Goal: Navigation & Orientation: Find specific page/section

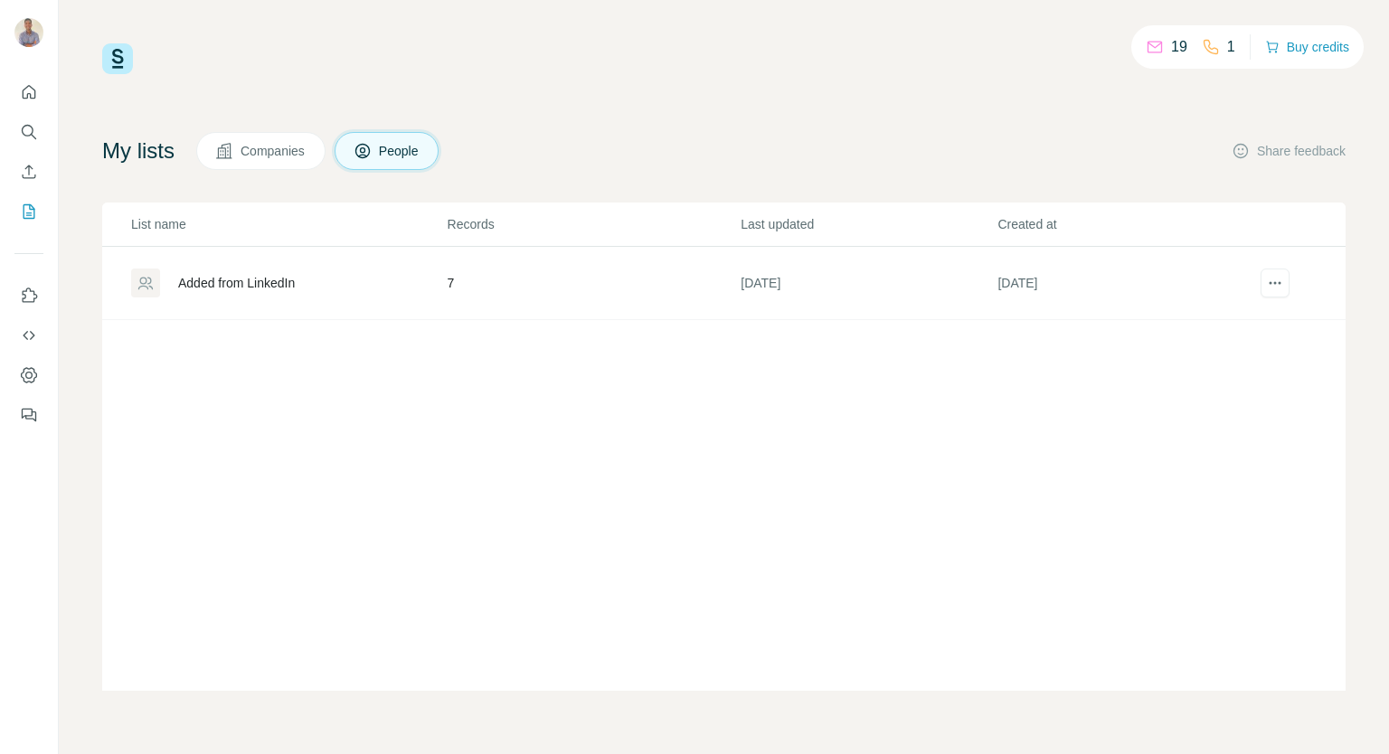
click at [275, 167] on button "Companies" at bounding box center [260, 151] width 129 height 38
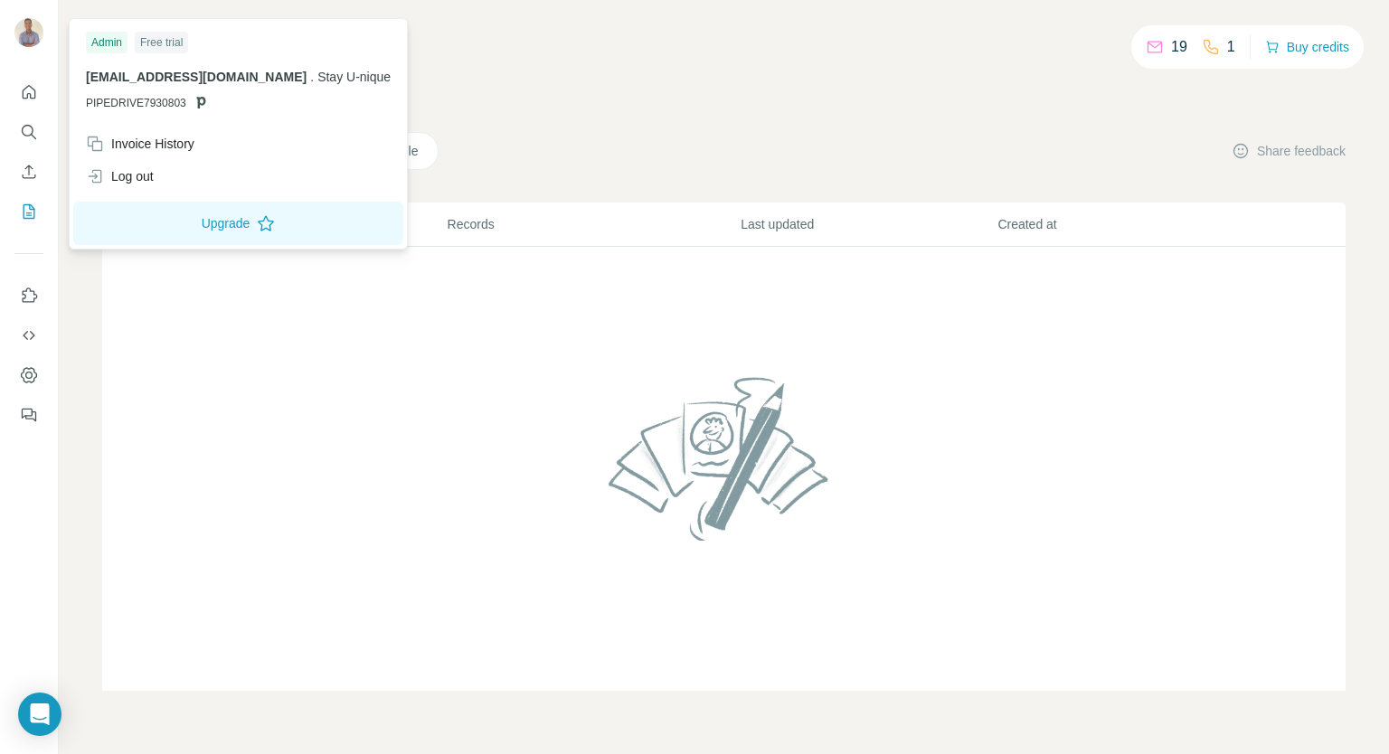
click at [27, 29] on img at bounding box center [28, 32] width 29 height 29
click at [128, 180] on div "Log out" at bounding box center [120, 176] width 68 height 18
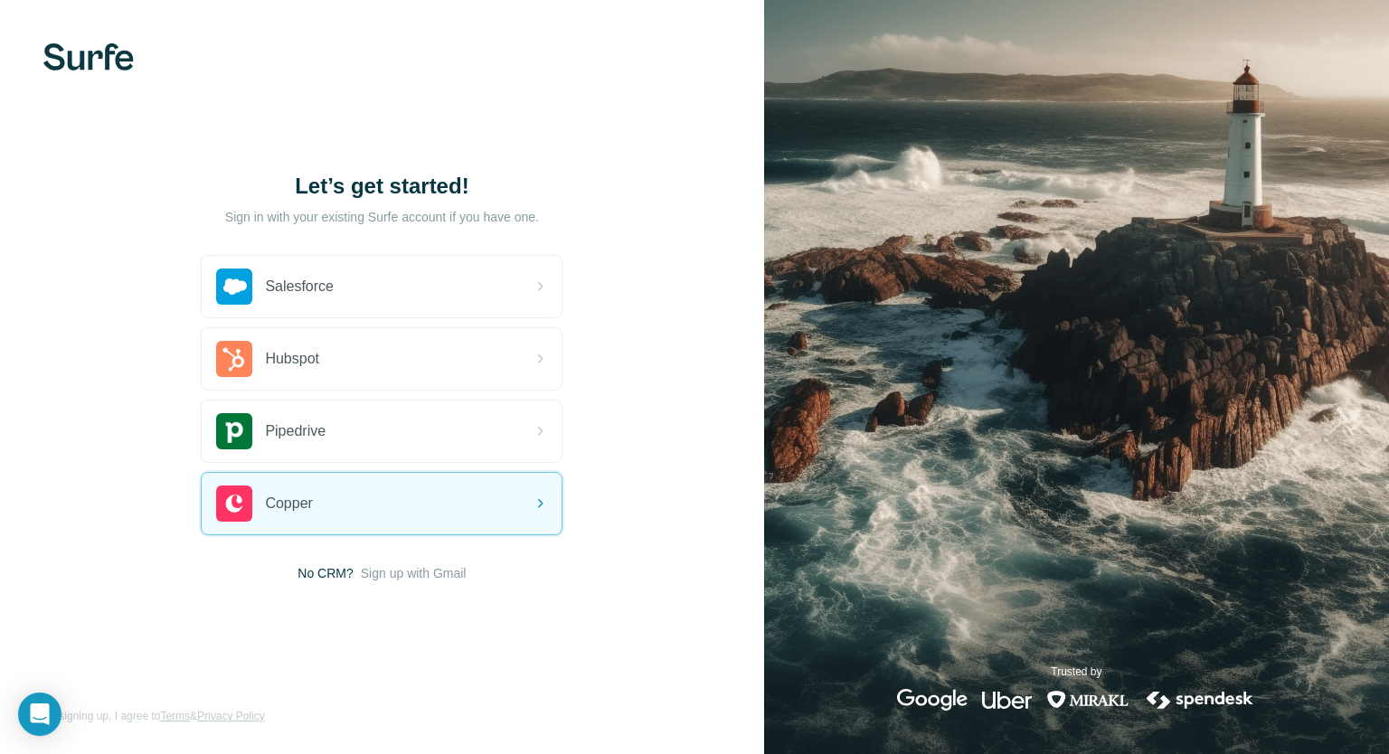
click at [452, 569] on span "Sign up with Gmail" at bounding box center [414, 573] width 106 height 18
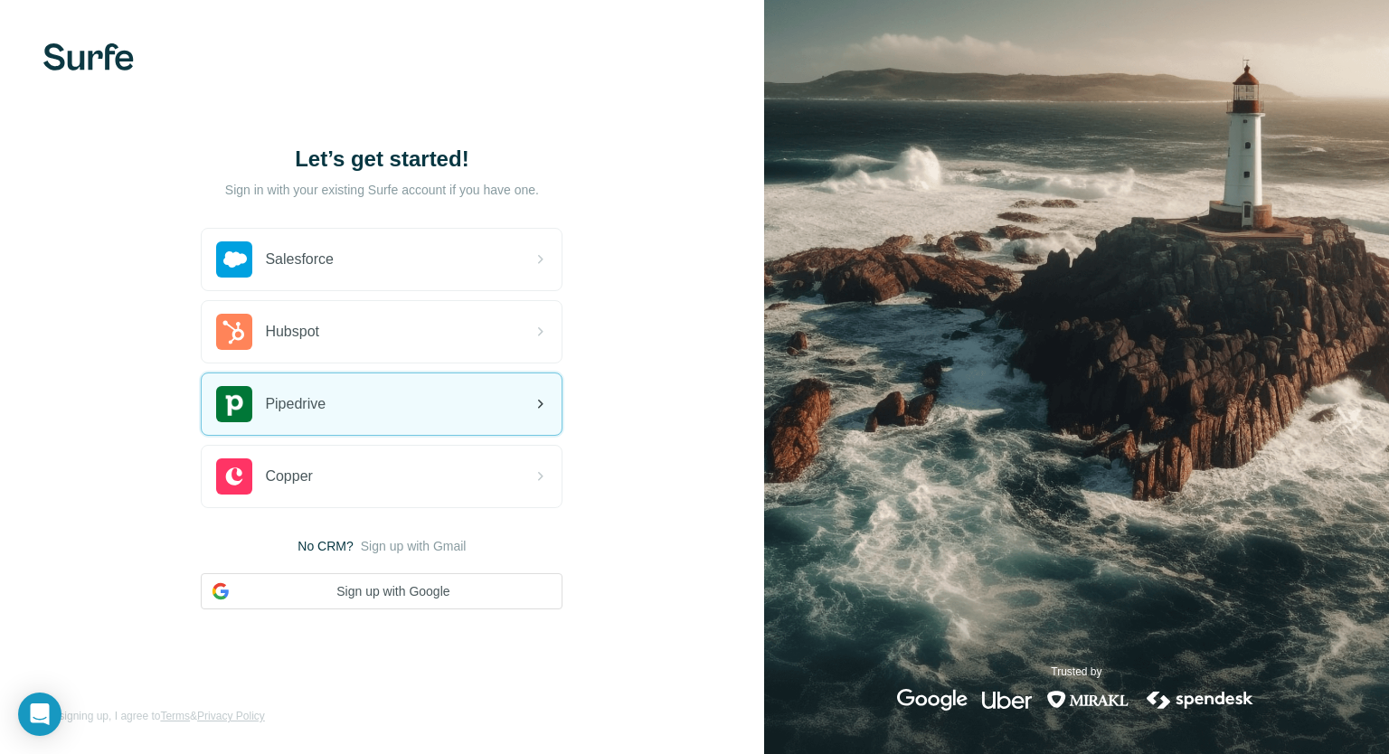
click at [306, 397] on span "Pipedrive" at bounding box center [295, 404] width 61 height 22
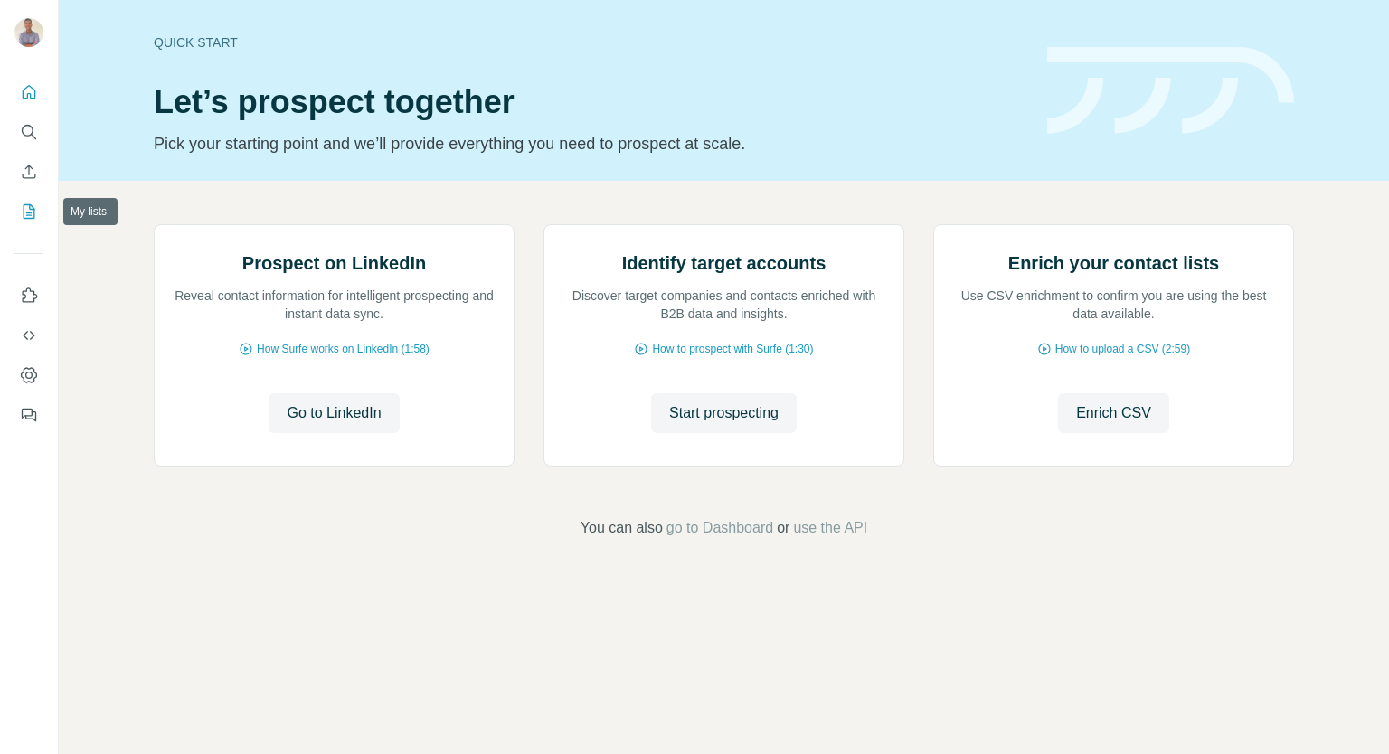
click at [24, 210] on icon "My lists" at bounding box center [30, 211] width 12 height 14
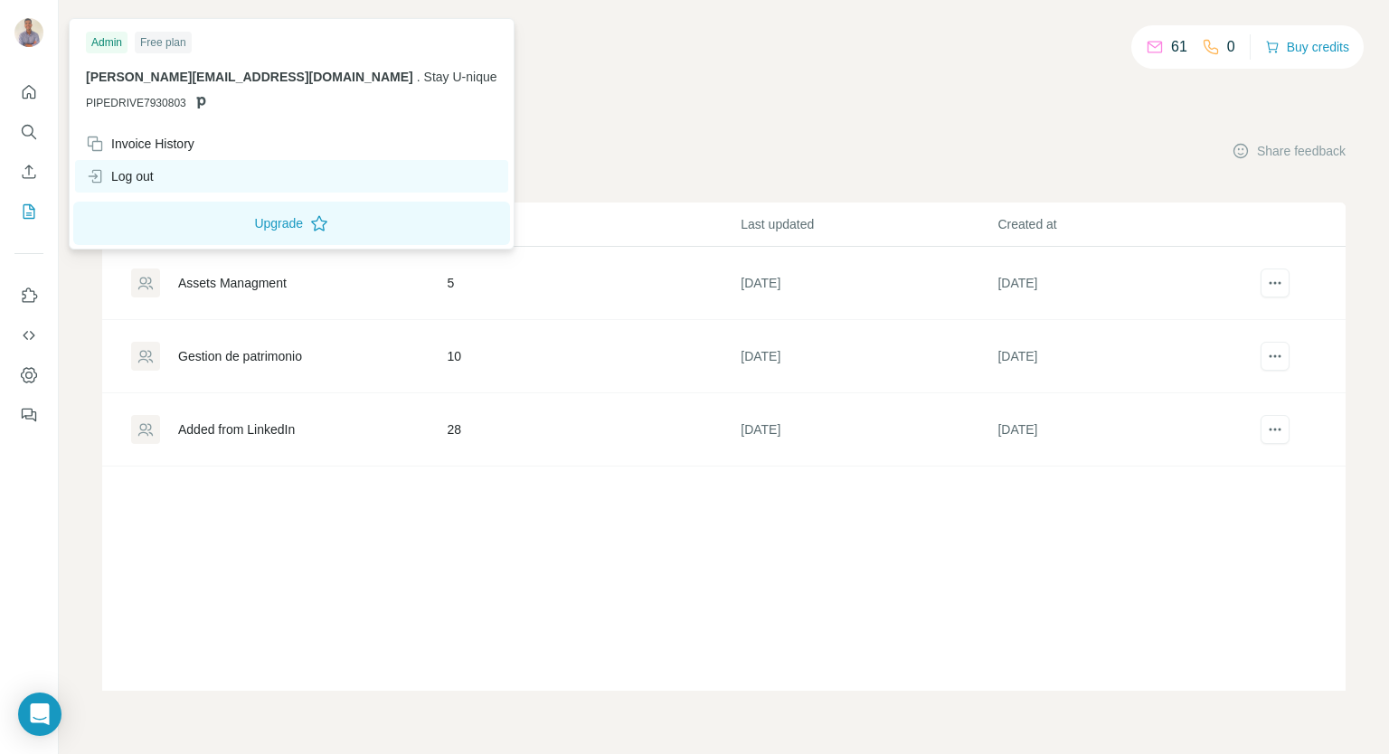
click at [135, 174] on div "Log out" at bounding box center [120, 176] width 68 height 18
click at [126, 174] on div "Log out" at bounding box center [120, 176] width 68 height 18
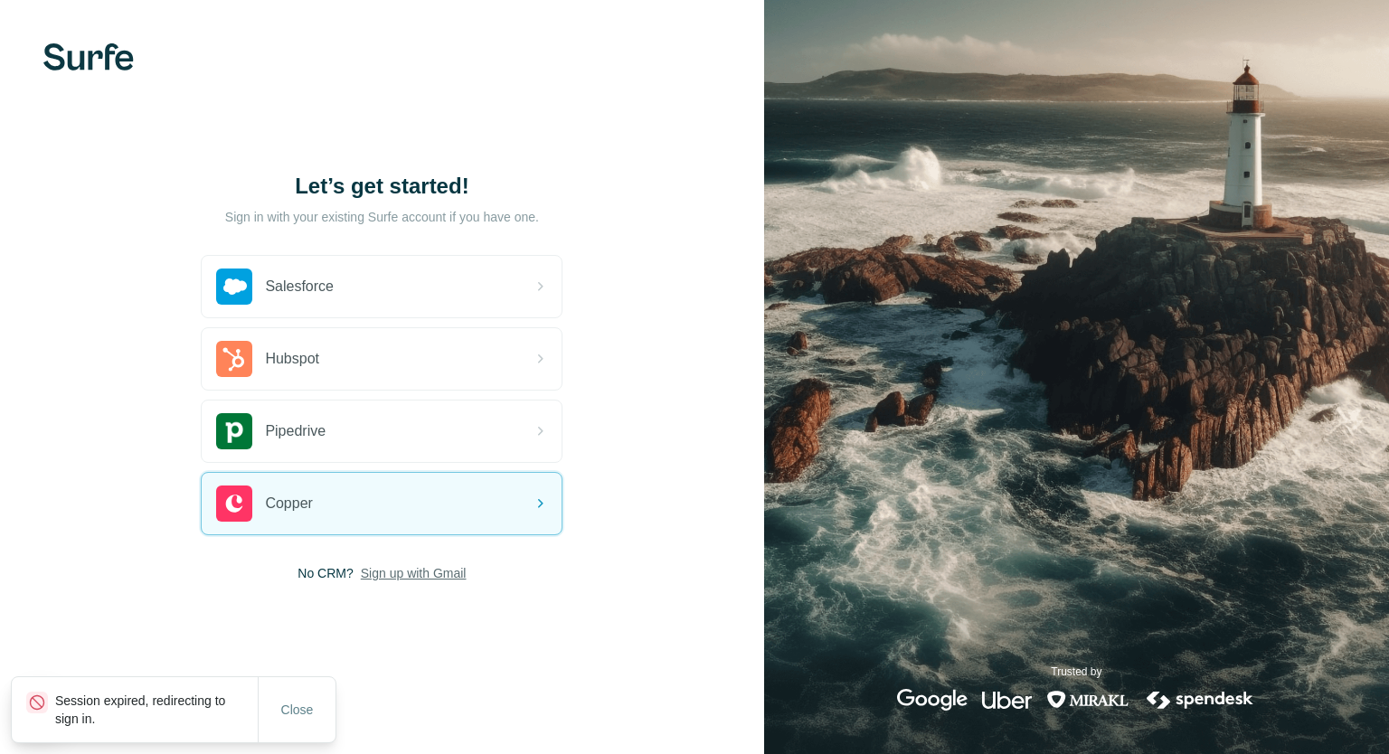
click at [419, 575] on span "Sign up with Gmail" at bounding box center [414, 573] width 106 height 18
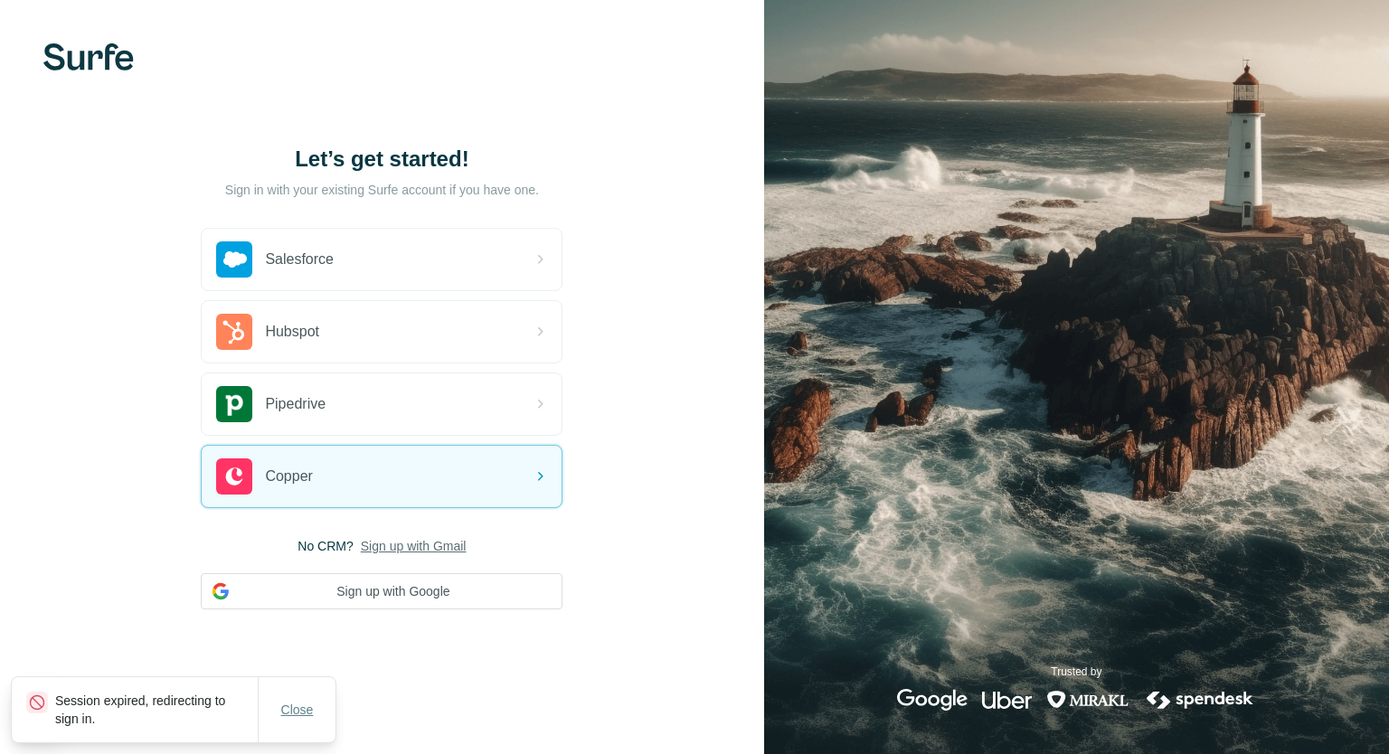
click at [306, 708] on span "Close" at bounding box center [297, 710] width 33 height 18
click at [421, 594] on button "Sign up with Google" at bounding box center [382, 591] width 362 height 36
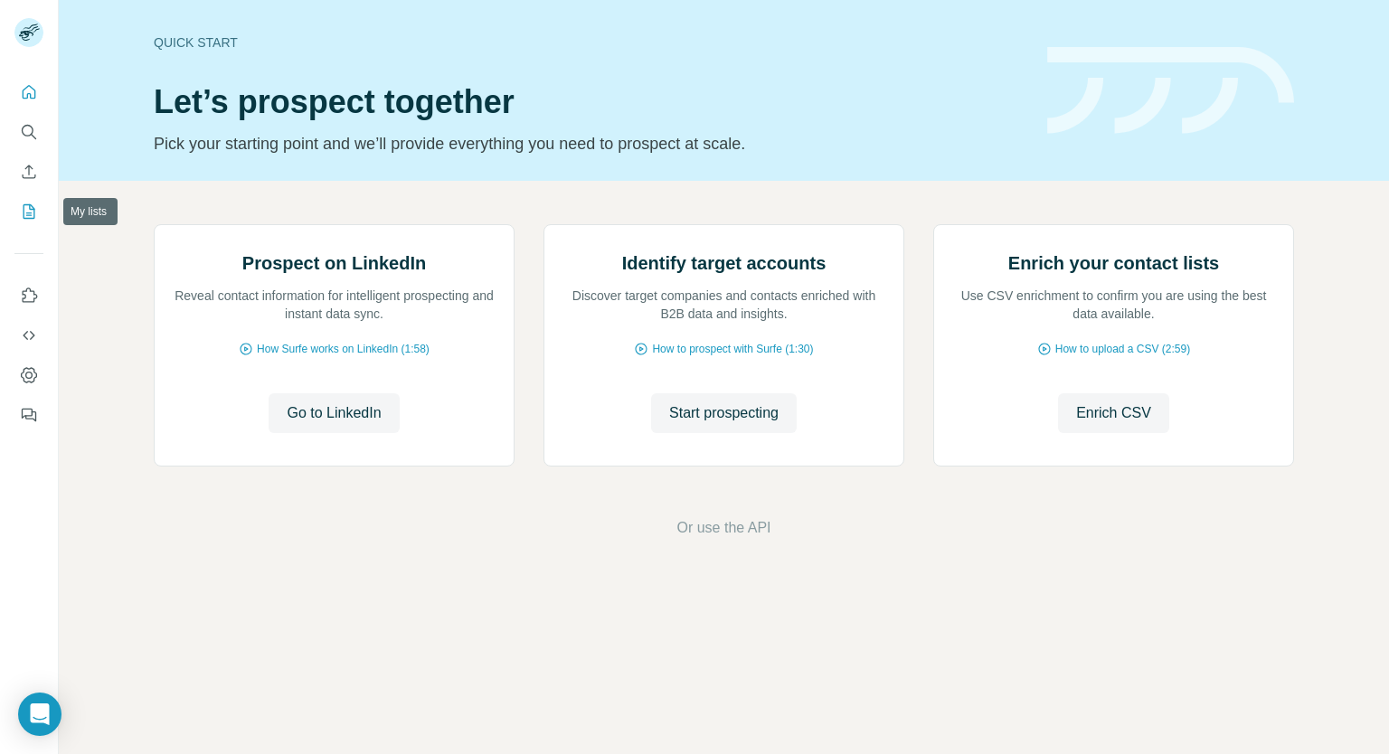
click at [29, 211] on icon "My lists" at bounding box center [29, 212] width 18 height 18
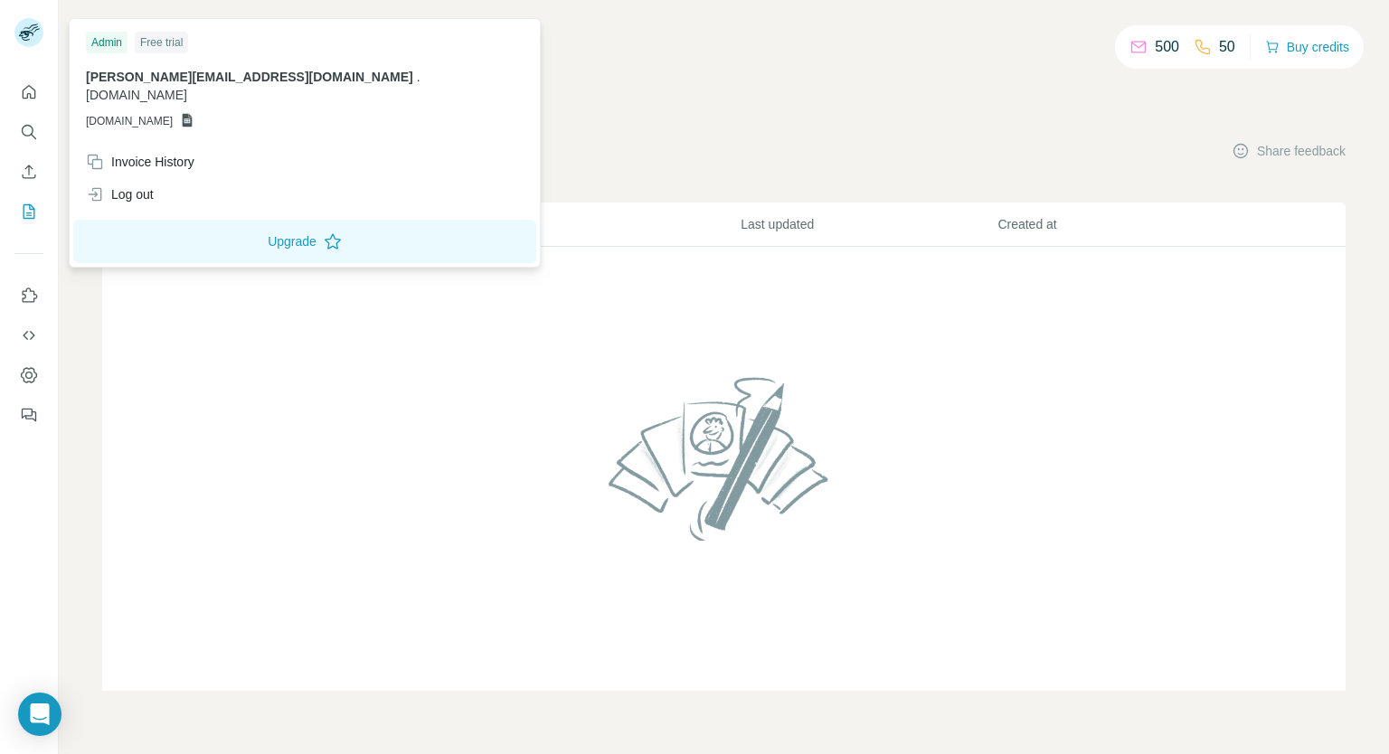
click at [520, 82] on div "500 50 Buy credits My lists Companies People Share feedback List name Records L…" at bounding box center [723, 366] width 1243 height 647
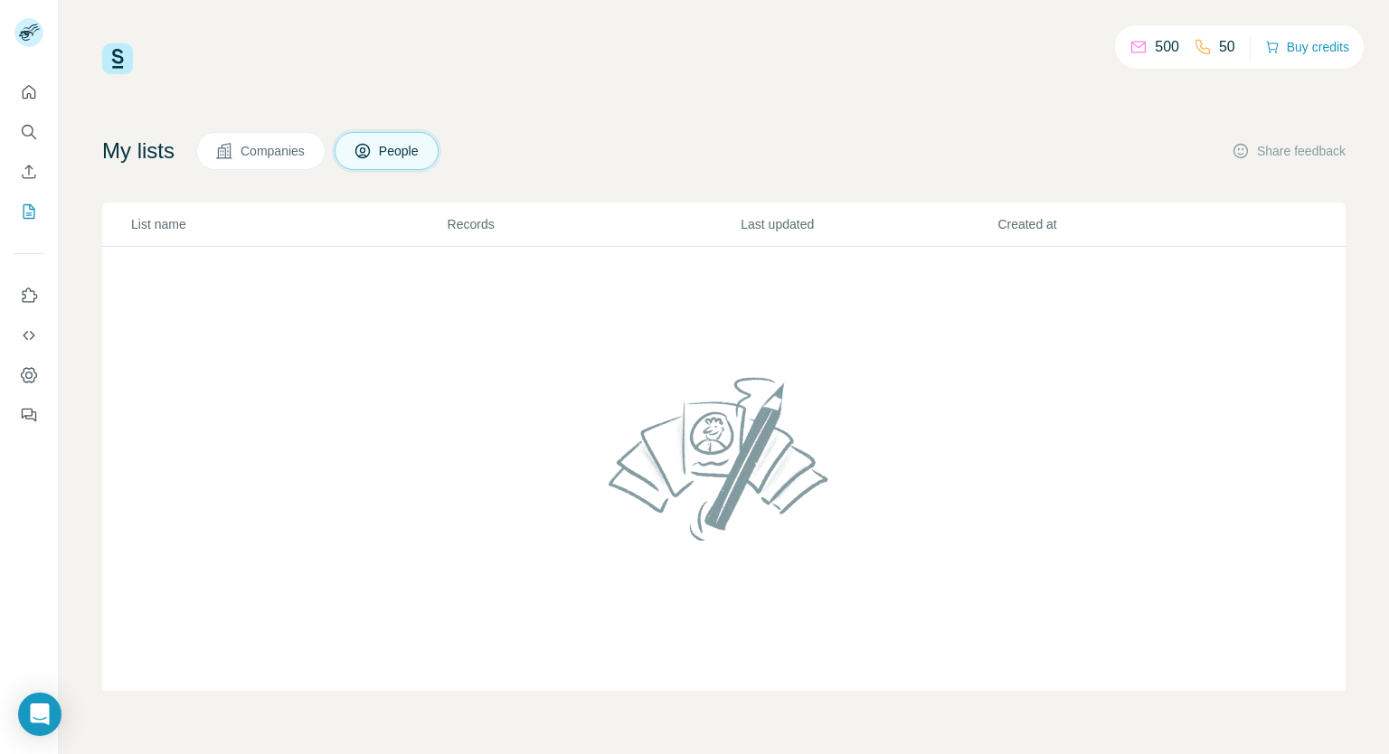
click at [278, 142] on span "Companies" at bounding box center [273, 151] width 66 height 18
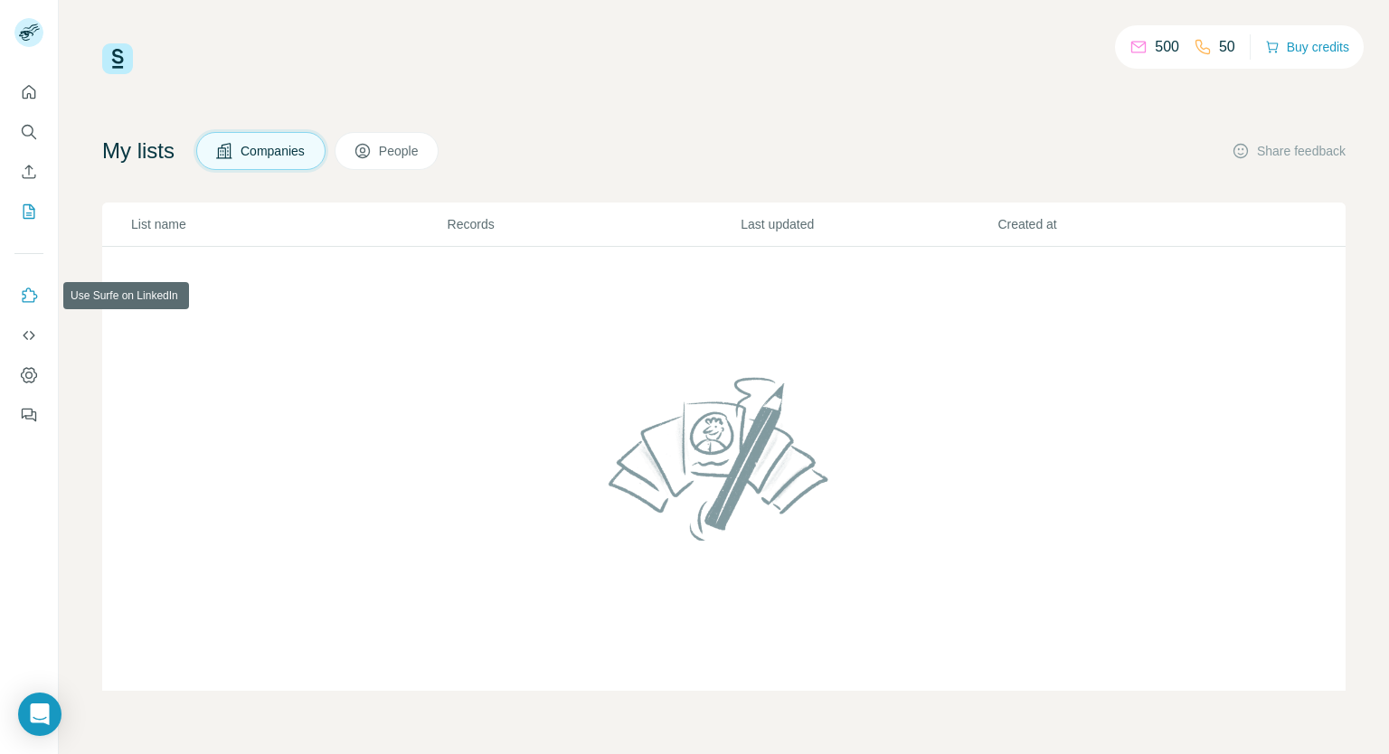
click at [22, 290] on icon "Use Surfe on LinkedIn" at bounding box center [29, 296] width 18 height 18
click at [351, 151] on button "People" at bounding box center [387, 151] width 105 height 38
click at [386, 147] on button "People" at bounding box center [387, 151] width 105 height 38
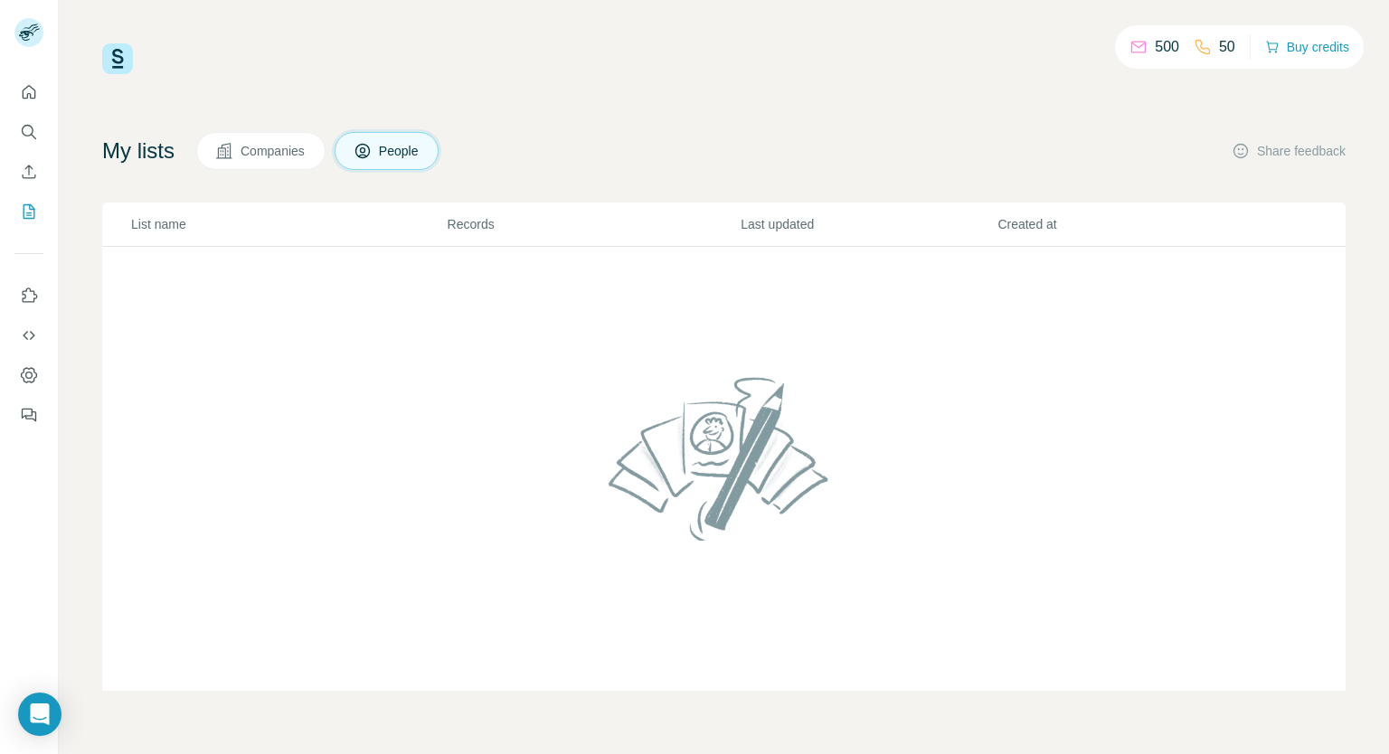
click at [416, 152] on span "People" at bounding box center [400, 151] width 42 height 18
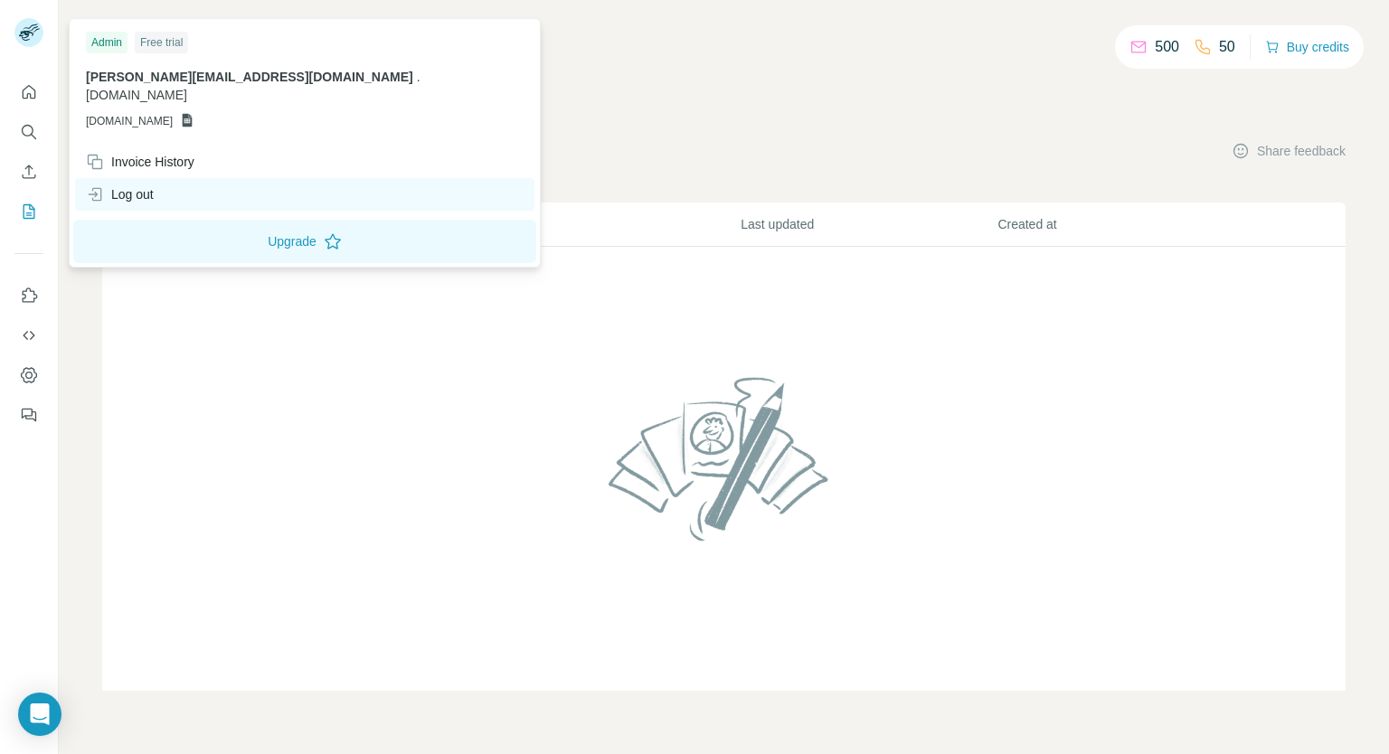
click at [148, 185] on div "Log out" at bounding box center [120, 194] width 68 height 18
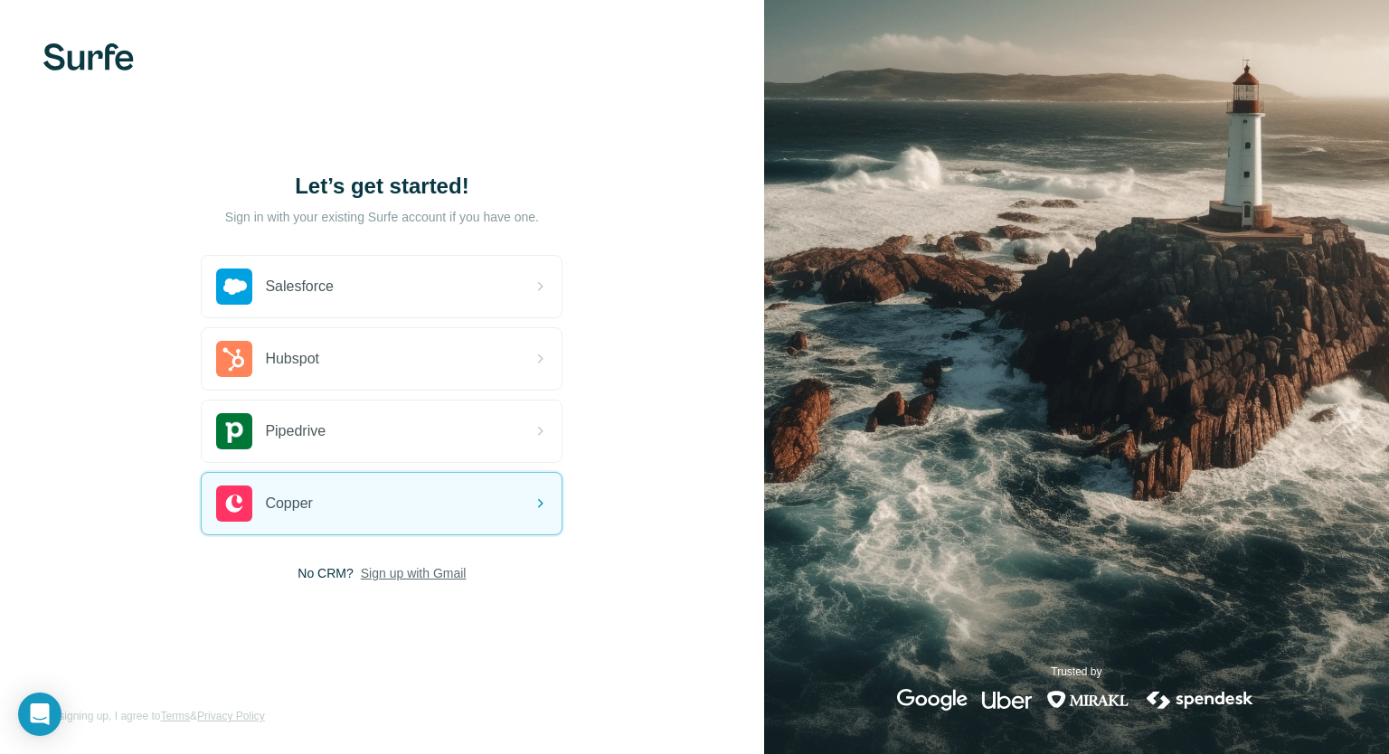
click at [409, 570] on span "Sign up with Gmail" at bounding box center [414, 573] width 106 height 18
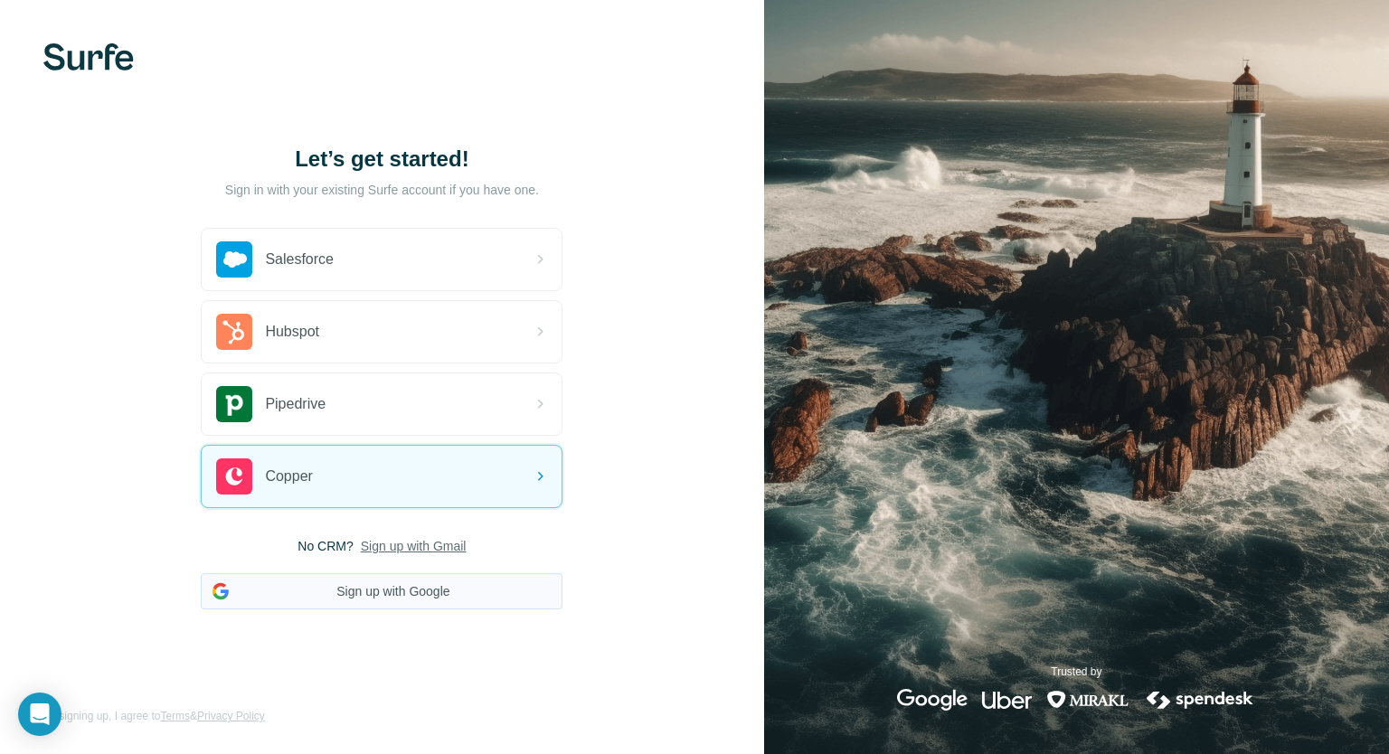
click at [400, 590] on button "Sign up with Google" at bounding box center [382, 591] width 362 height 36
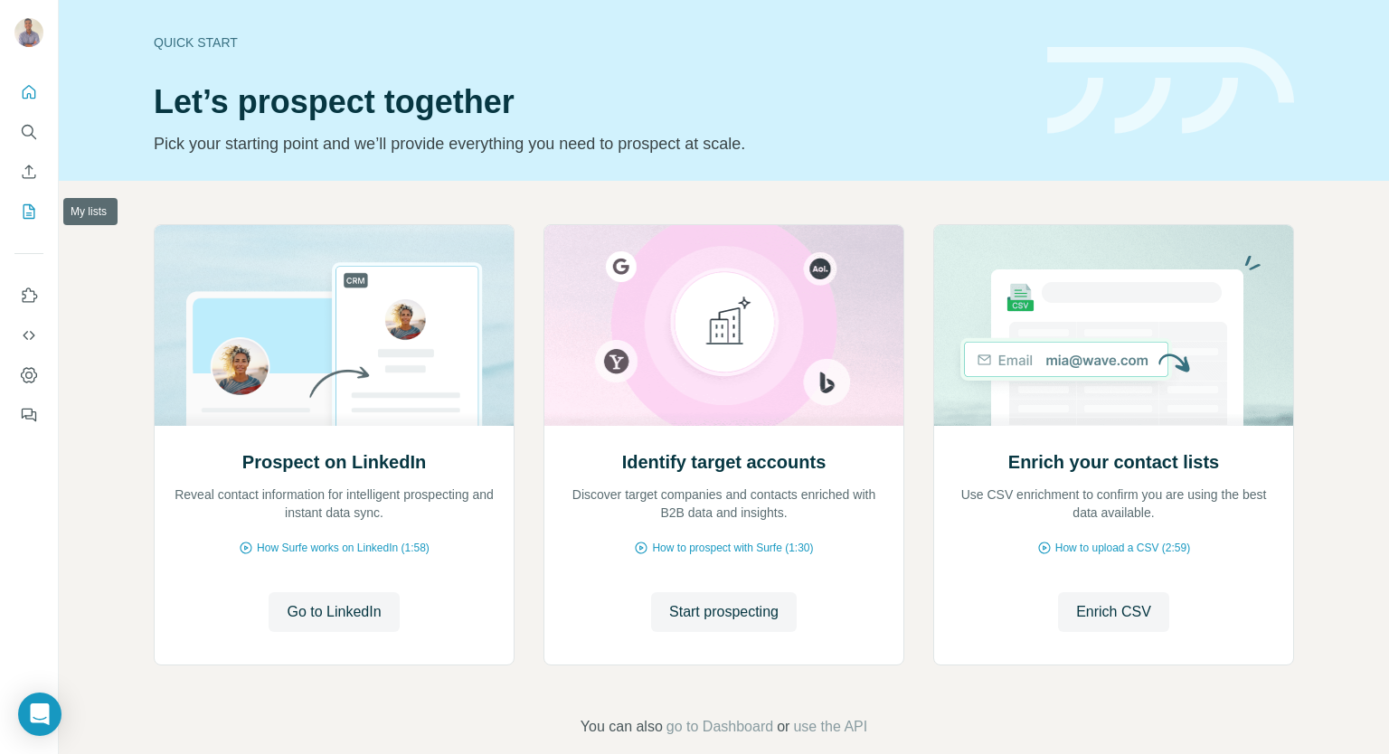
click at [22, 214] on icon "My lists" at bounding box center [29, 212] width 18 height 18
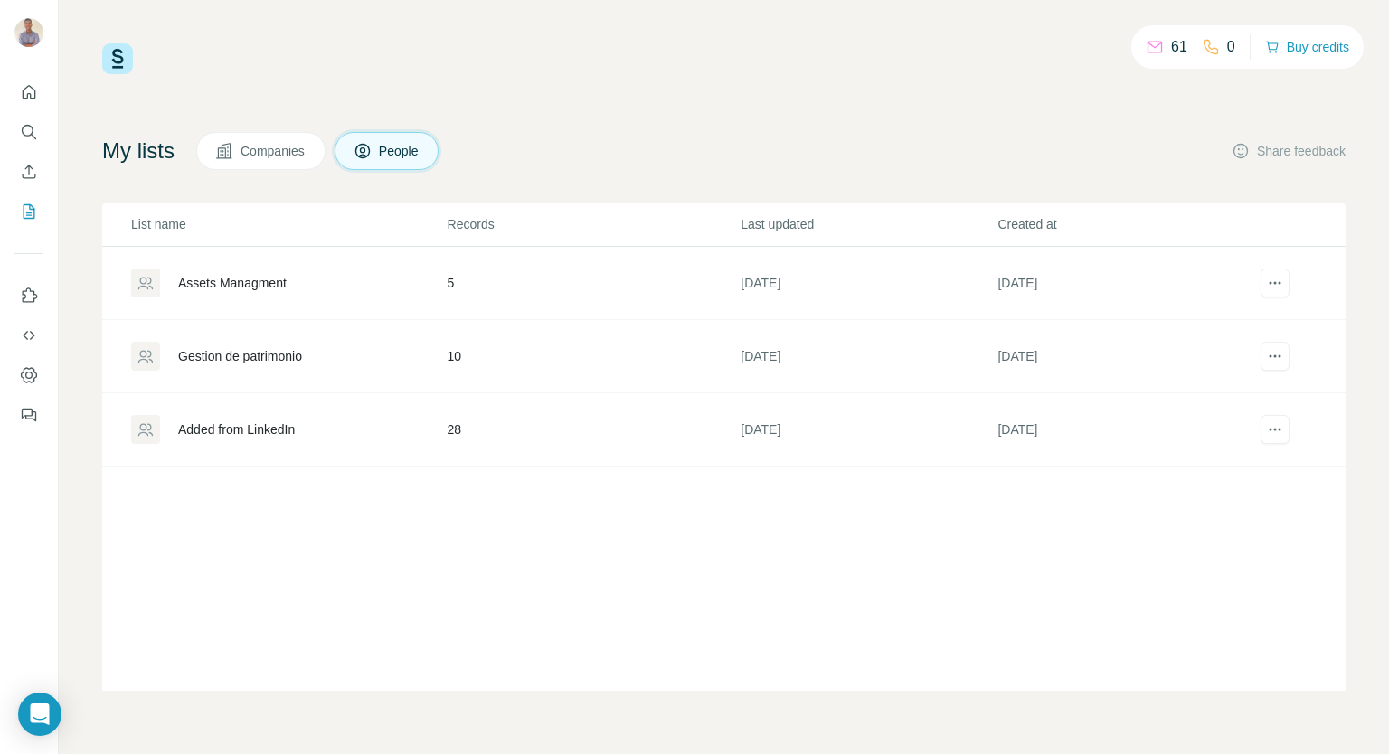
click at [621, 62] on div "61 0 Buy credits" at bounding box center [723, 58] width 1243 height 31
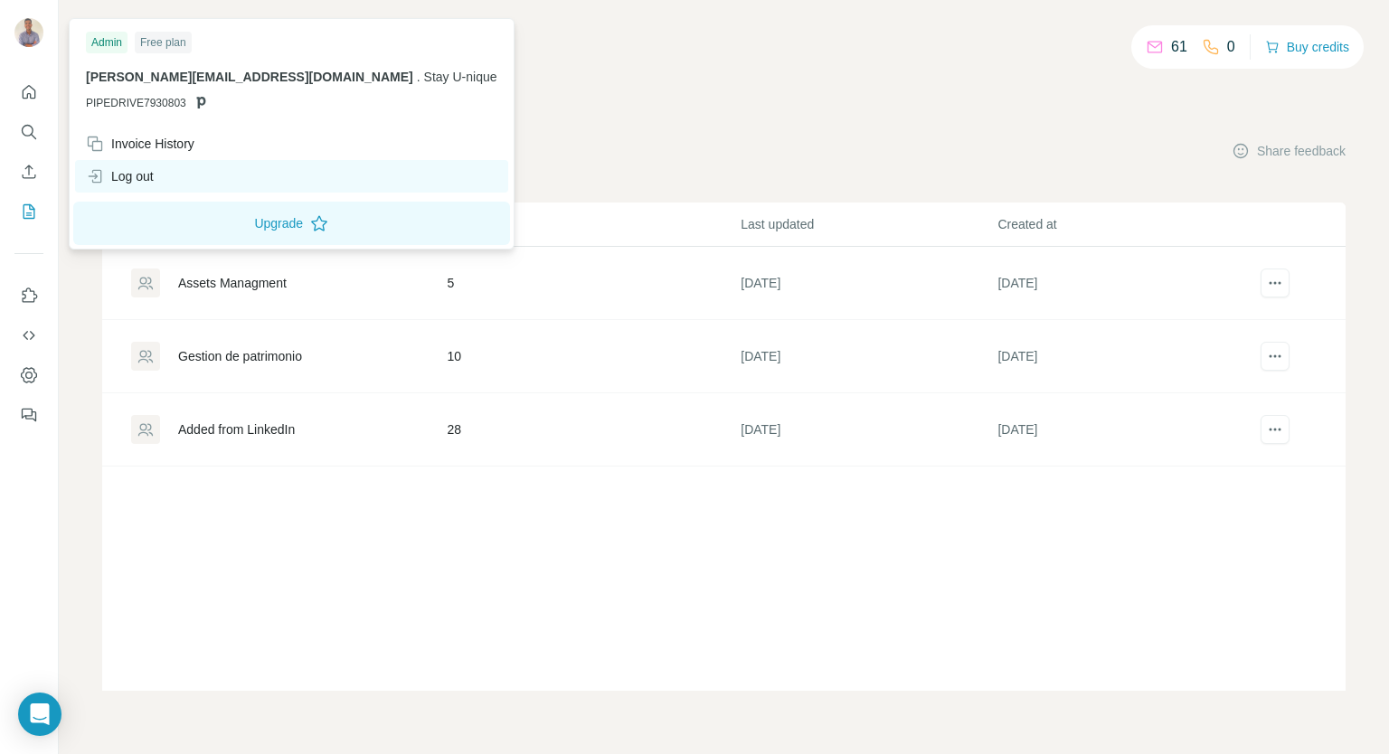
click at [123, 174] on div "Log out" at bounding box center [120, 176] width 68 height 18
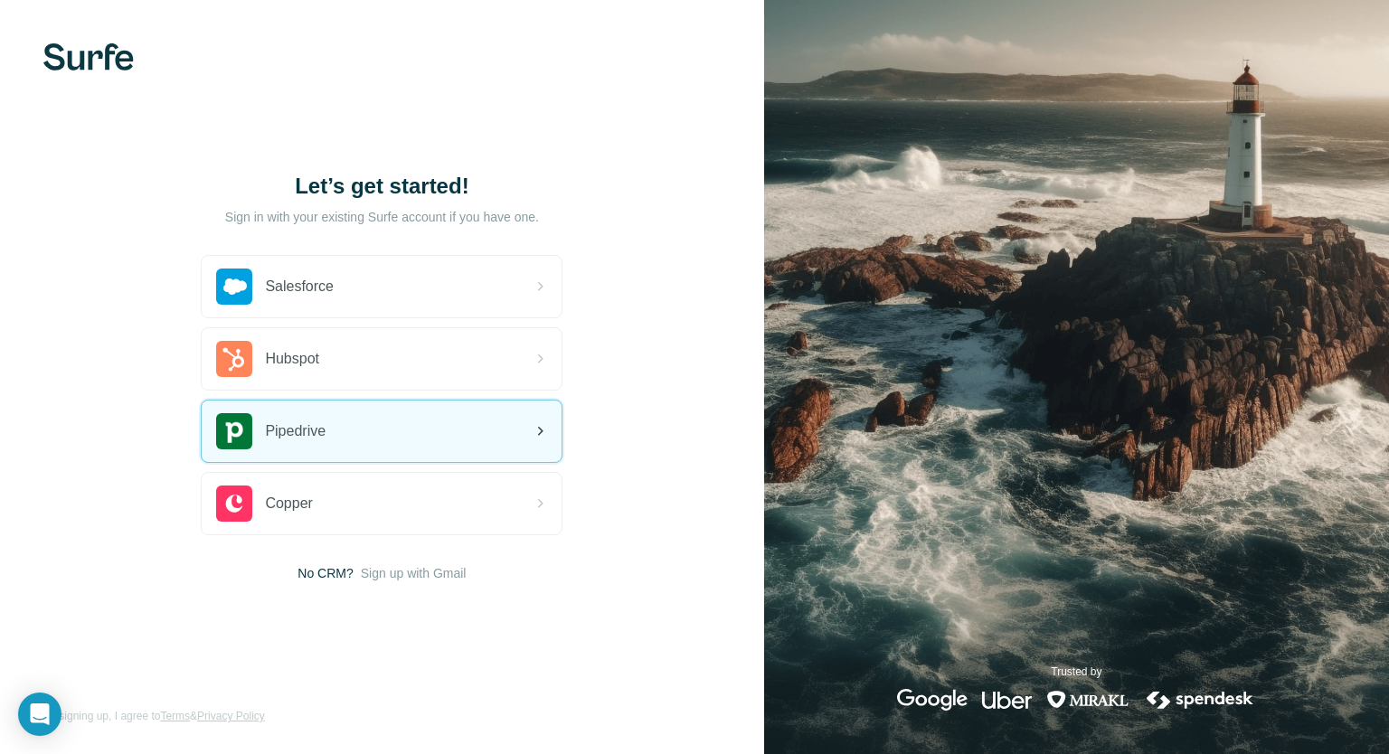
click at [337, 420] on div "Pipedrive" at bounding box center [382, 431] width 360 height 61
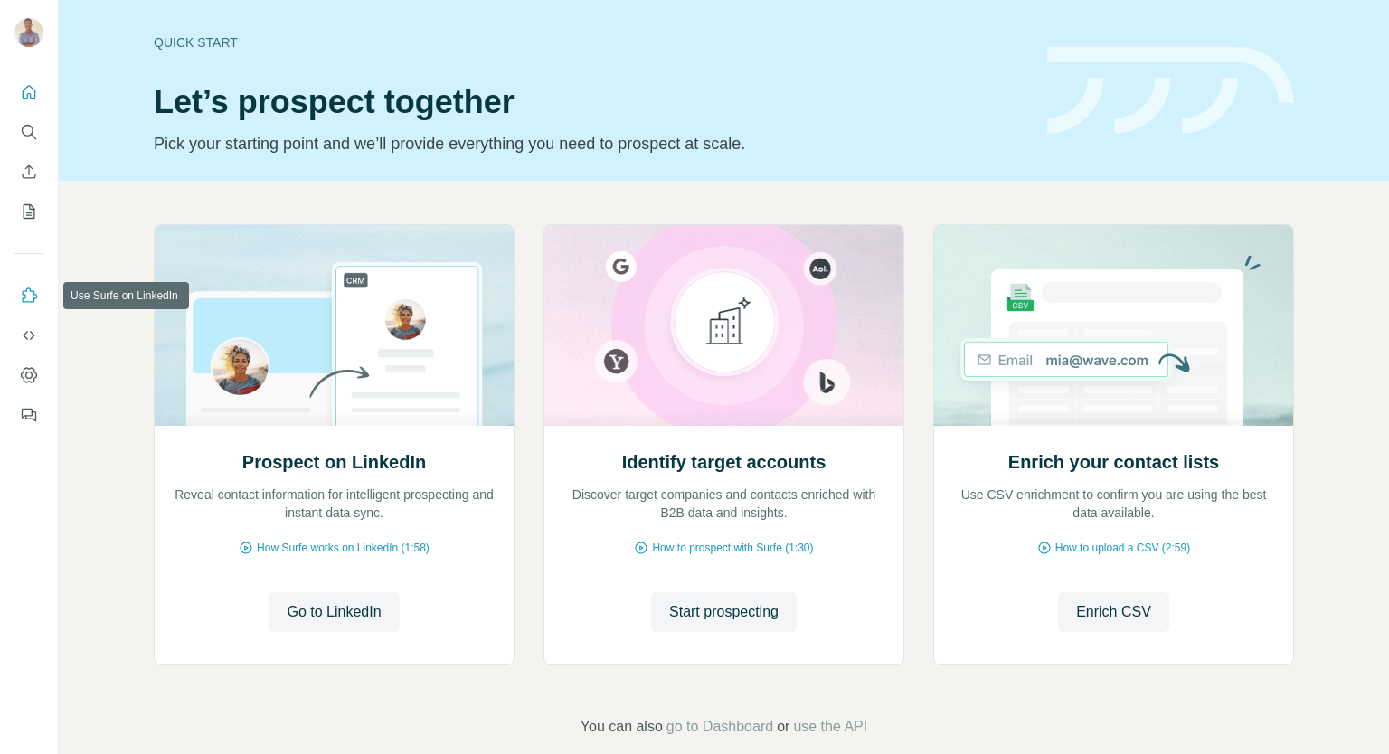
click at [24, 293] on icon "Use Surfe on LinkedIn" at bounding box center [29, 296] width 18 height 18
click at [29, 213] on icon "My lists" at bounding box center [30, 210] width 9 height 12
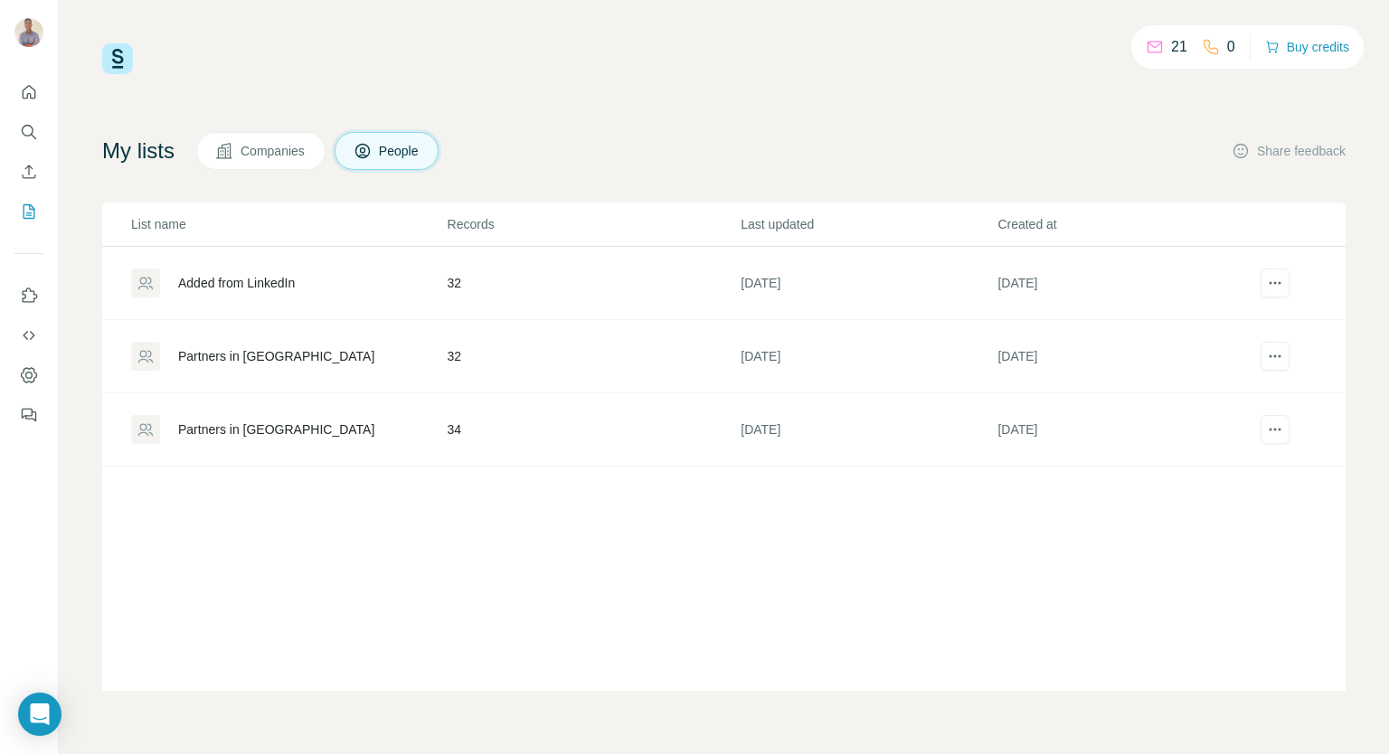
click at [247, 424] on div "Partners in [GEOGRAPHIC_DATA]" at bounding box center [276, 429] width 196 height 18
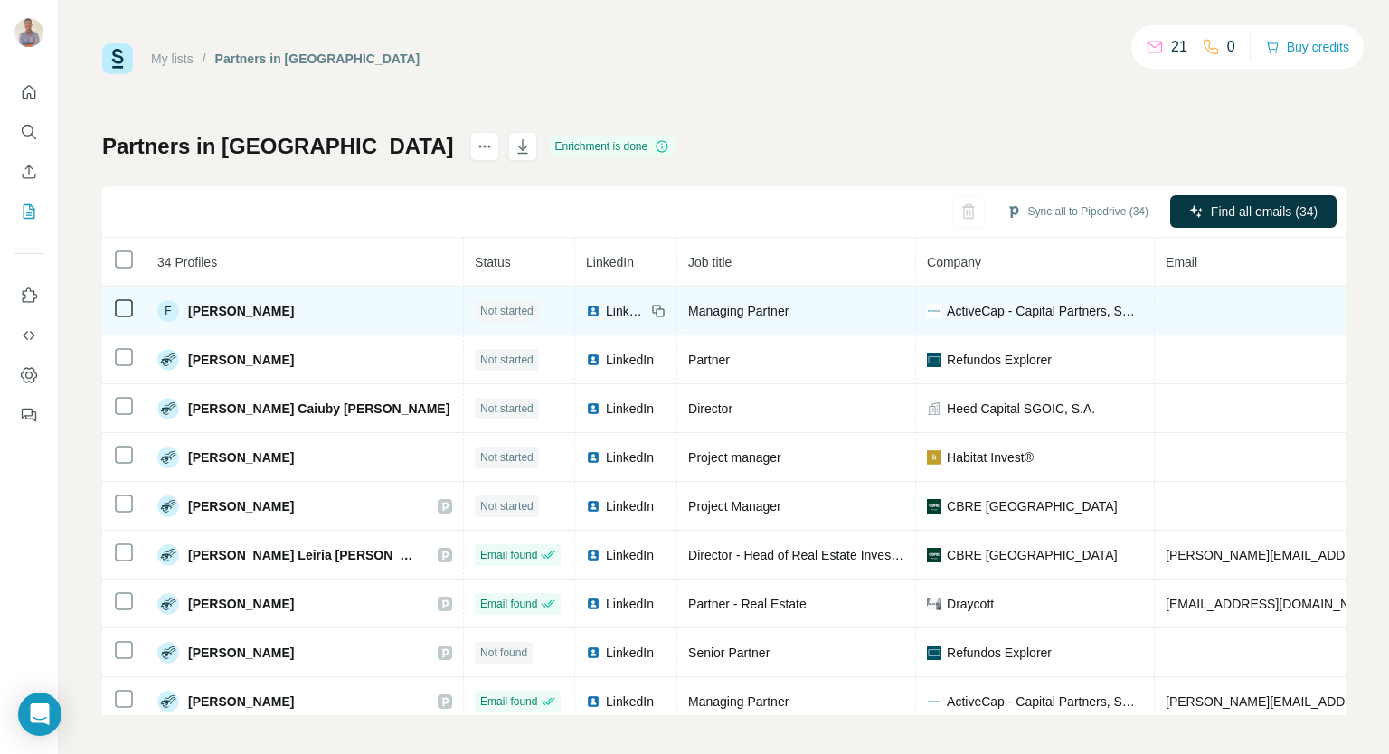
click at [586, 310] on div "LinkedIn" at bounding box center [616, 311] width 60 height 18
click at [606, 308] on span "LinkedIn" at bounding box center [626, 311] width 40 height 18
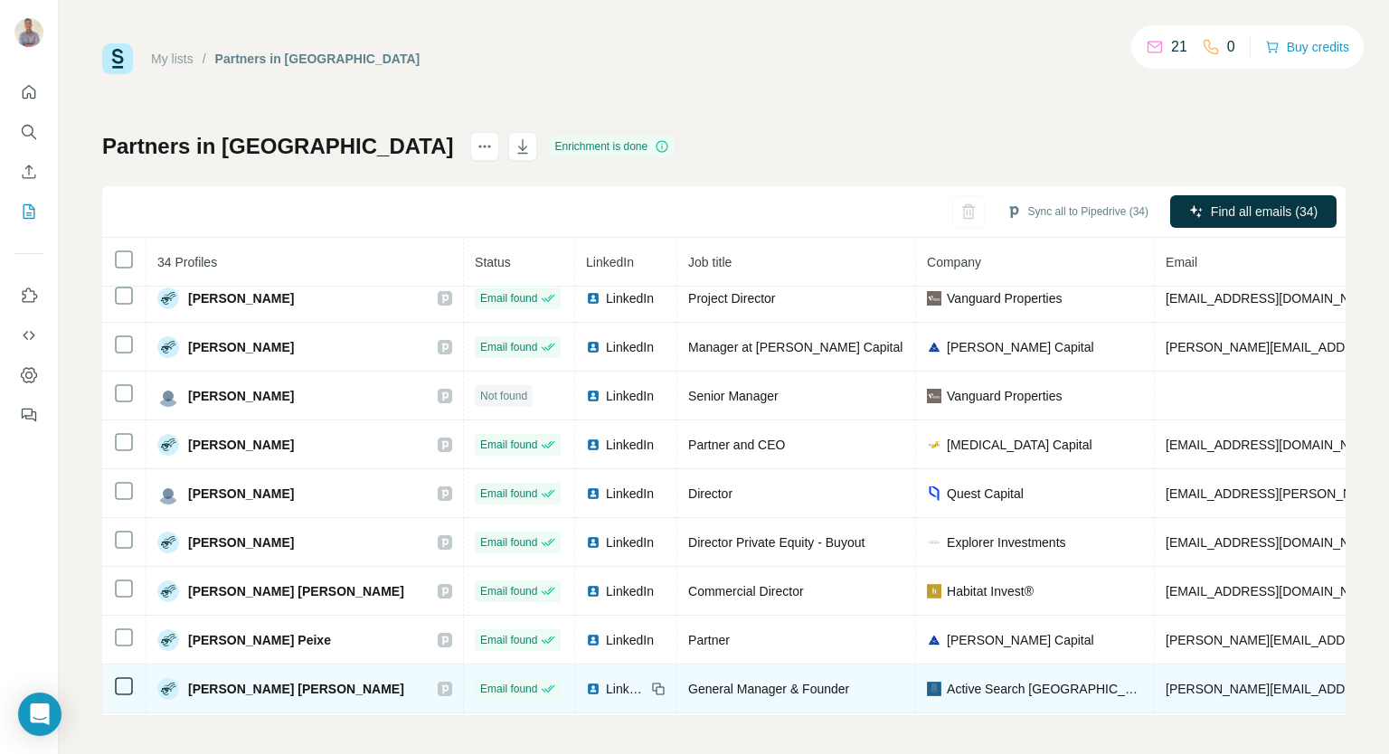
scroll to position [5, 0]
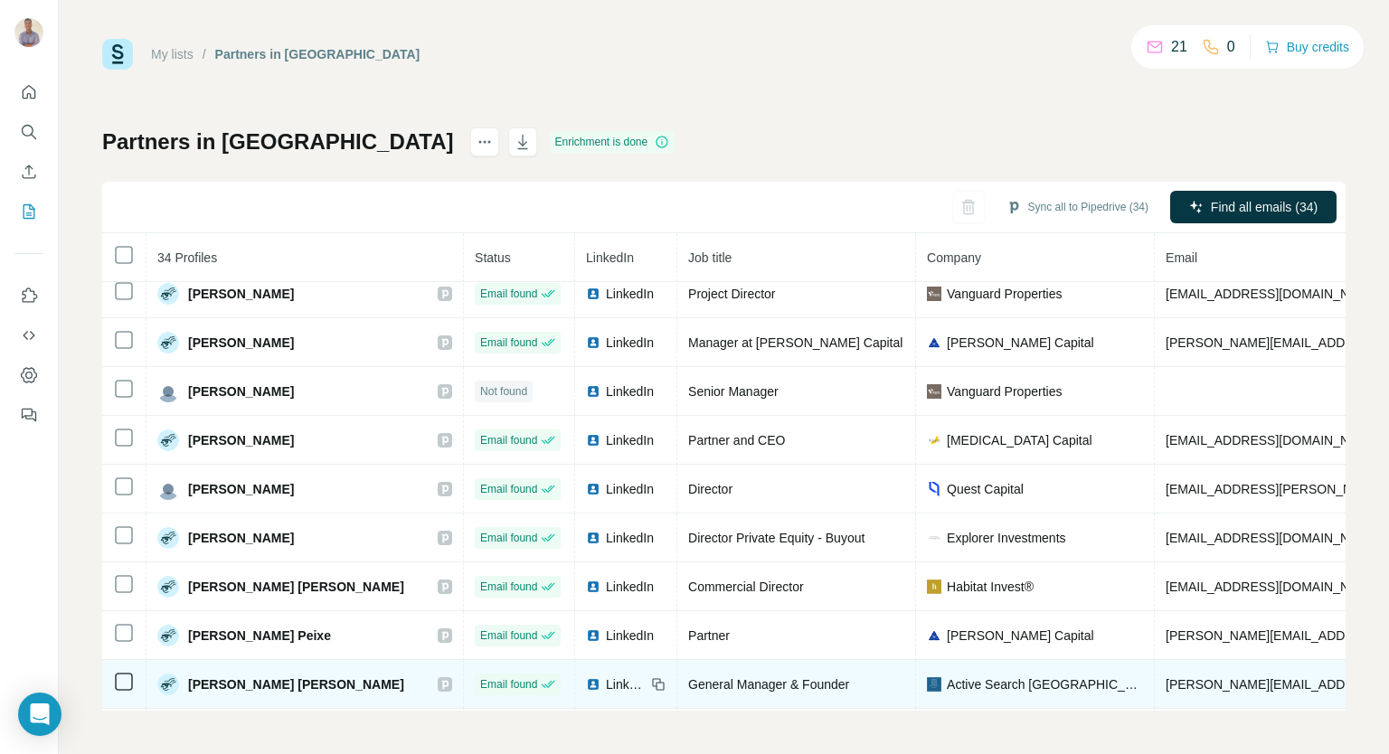
click at [606, 675] on span "LinkedIn" at bounding box center [626, 684] width 40 height 18
